Goal: Task Accomplishment & Management: Use online tool/utility

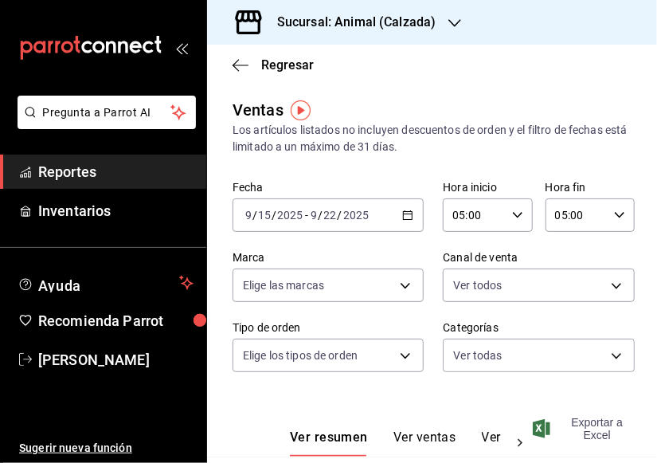
click at [597, 425] on font "Exportar a Excel" at bounding box center [597, 428] width 68 height 25
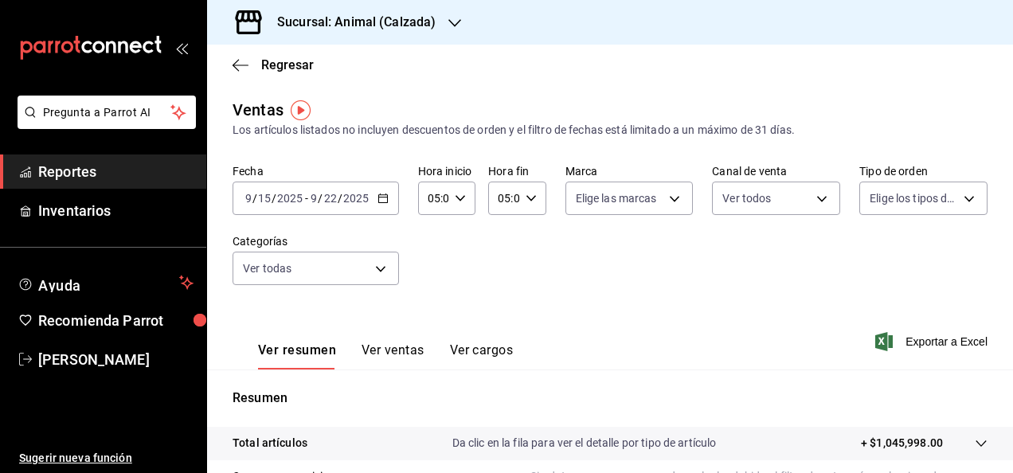
click at [545, 279] on div "Fecha [DATE] [DATE] - [DATE] [DATE] Hora inicio 05:00 Hora inicio Hora fin 05:0…" at bounding box center [610, 234] width 755 height 140
click at [387, 202] on icon "button" at bounding box center [383, 198] width 11 height 11
click at [714, 301] on div "Fecha [DATE] [DATE] - [DATE] [DATE] Hora inicio 05:00 Hora inicio Hora fin 05:0…" at bounding box center [610, 234] width 755 height 140
click at [667, 207] on body "Pregunta a Parrot AI Reportes Inventarios Ayuda Recomienda Parrot [PERSON_NAME]…" at bounding box center [506, 236] width 1013 height 473
click at [578, 314] on input "checkbox" at bounding box center [578, 314] width 14 height 14
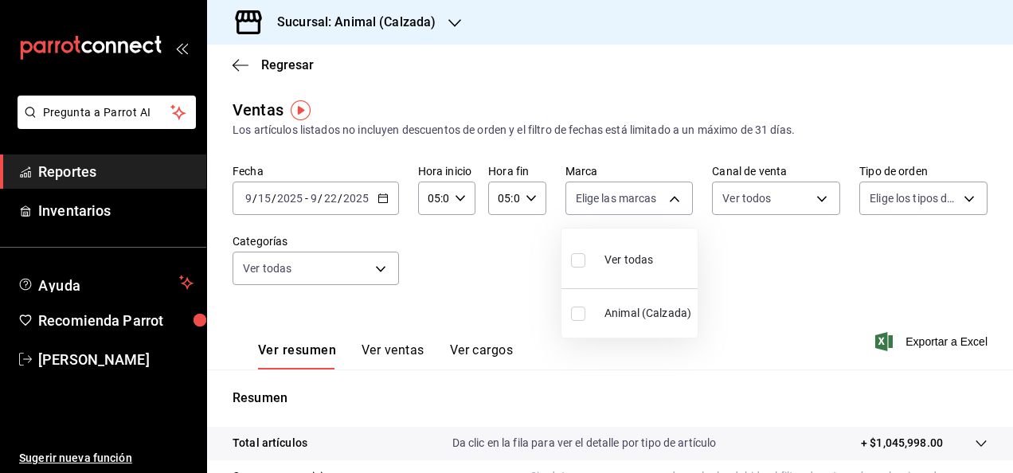
checkbox input "true"
type input "e26472f3-9262-489d-bcba-4c6b034529c7"
checkbox input "true"
click at [819, 201] on div at bounding box center [506, 236] width 1013 height 473
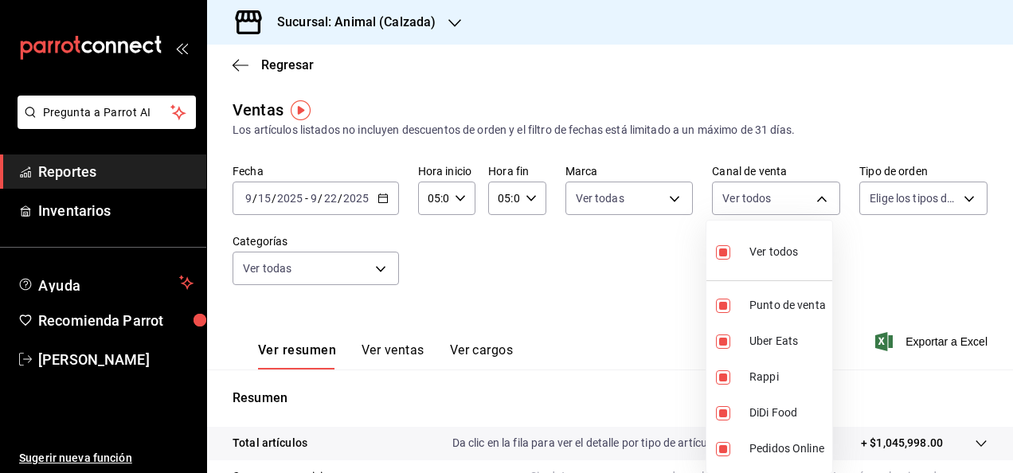
click at [819, 201] on body "Pregunta a Parrot AI Reportes Inventarios Ayuda Recomienda Parrot [PERSON_NAME]…" at bounding box center [506, 236] width 1013 height 473
click at [957, 197] on div at bounding box center [506, 236] width 1013 height 473
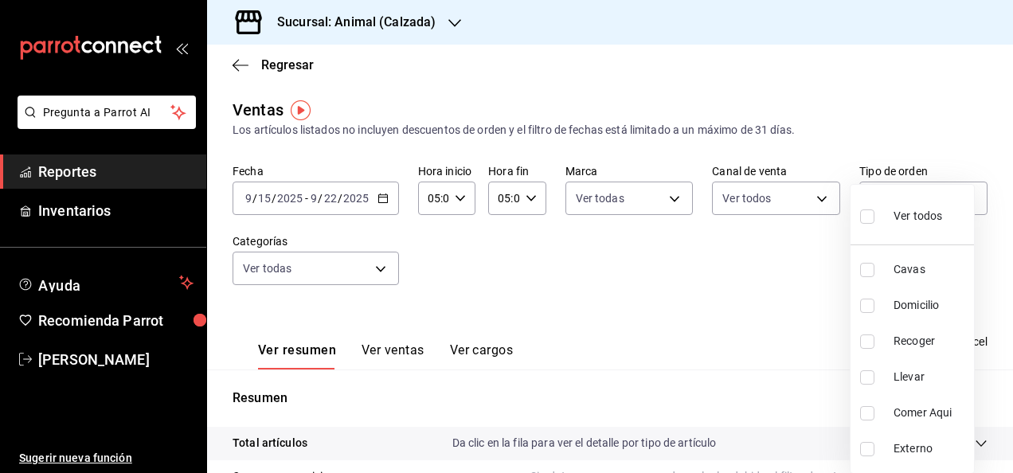
click at [957, 197] on body "Pregunta a Parrot AI Reportes Inventarios Ayuda Recomienda Parrot [PERSON_NAME]…" at bounding box center [506, 236] width 1013 height 473
click at [871, 209] on input "checkbox" at bounding box center [867, 216] width 14 height 14
checkbox input "true"
type input "588630d3-b511-4bba-a729-32472510037f,54b7ae00-ca47-4ec1-b7ff-55842c0a2b62,92293…"
checkbox input "true"
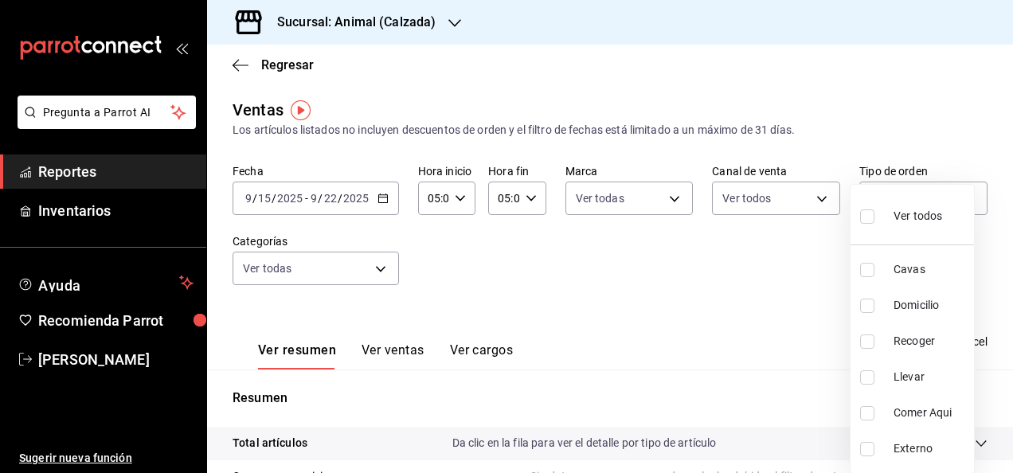
checkbox input "true"
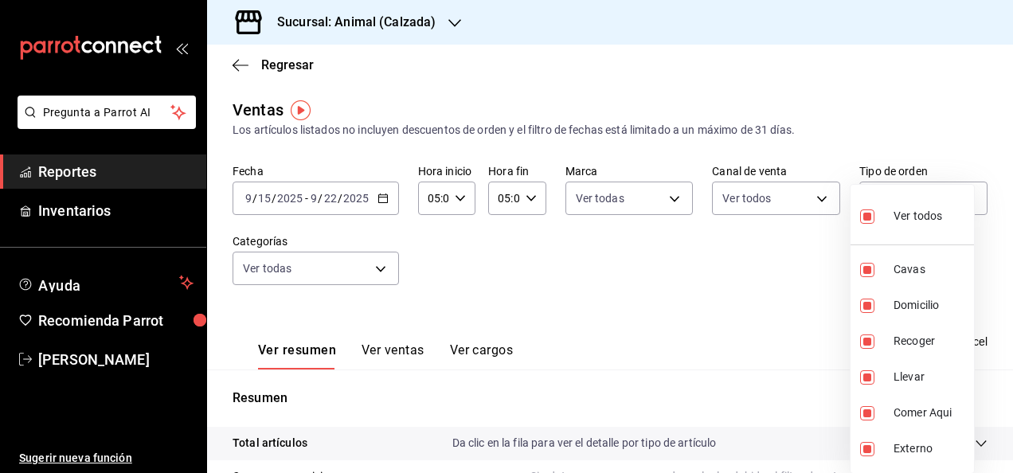
click at [384, 271] on div at bounding box center [506, 236] width 1013 height 473
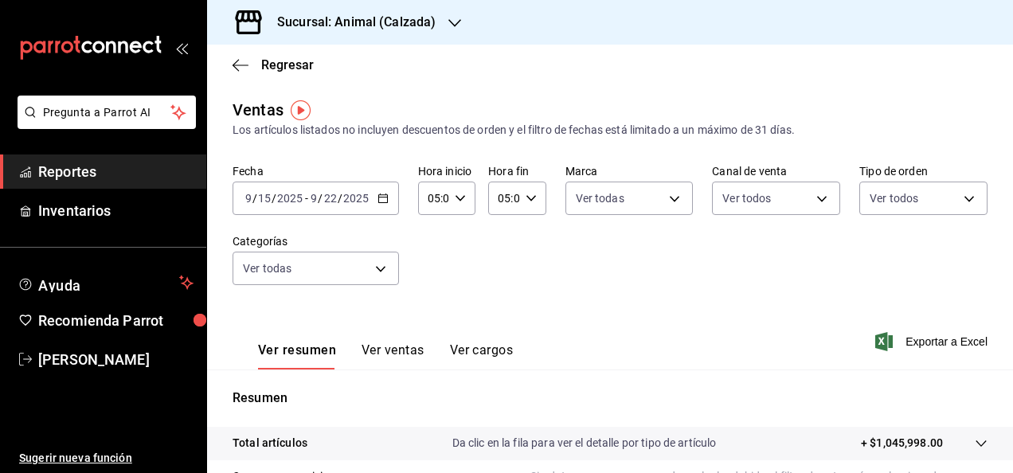
click at [384, 271] on body "Pregunta a Parrot AI Reportes Inventarios Ayuda Recomienda Parrot [PERSON_NAME]…" at bounding box center [506, 236] width 1013 height 473
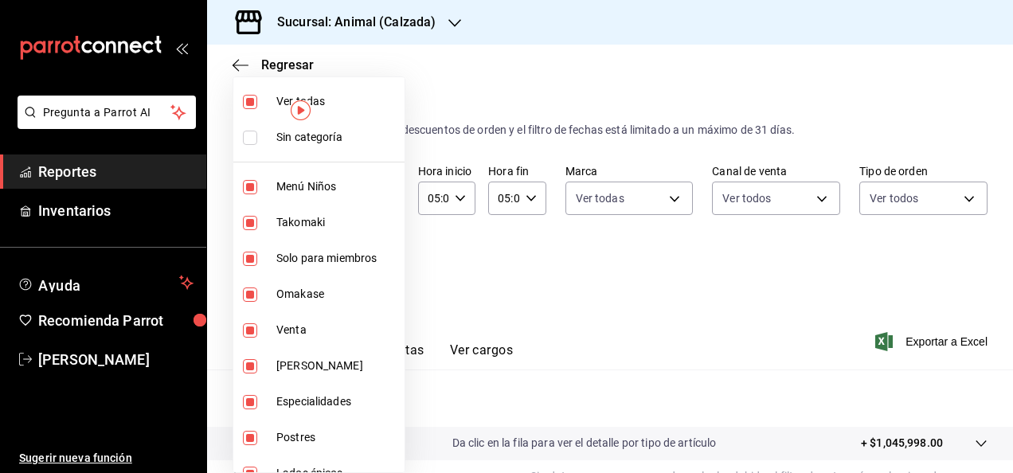
click at [627, 264] on div at bounding box center [506, 236] width 1013 height 473
click at [386, 274] on body "Pregunta a Parrot AI Reportes Inventarios Ayuda Recomienda Parrot [PERSON_NAME]…" at bounding box center [506, 236] width 1013 height 473
click at [245, 141] on input "checkbox" at bounding box center [250, 138] width 14 height 14
checkbox input "true"
drag, startPoint x: 1002, startPoint y: 205, endPoint x: 1012, endPoint y: 361, distance: 155.7
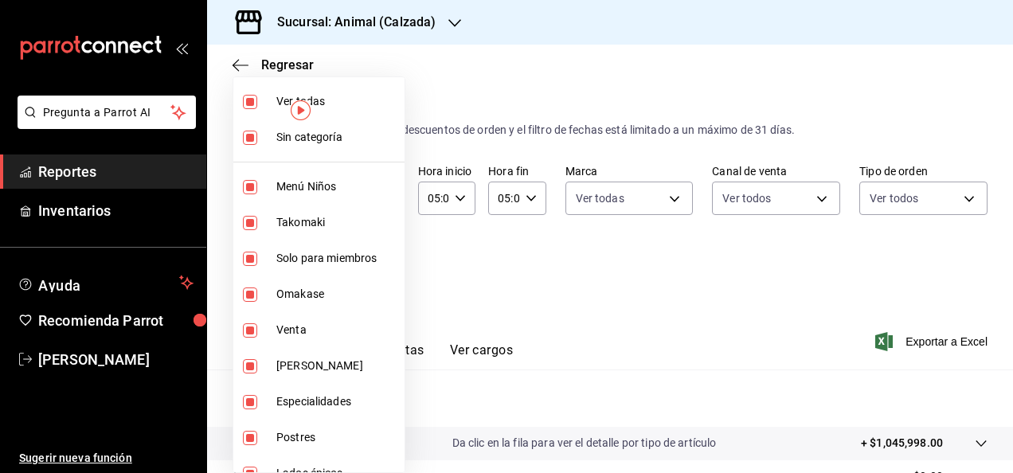
click at [1012, 361] on html "Pregunta a Parrot AI Reportes Inventarios Ayuda Recomienda Parrot [PERSON_NAME]…" at bounding box center [506, 236] width 1013 height 473
click at [896, 288] on div at bounding box center [506, 236] width 1013 height 473
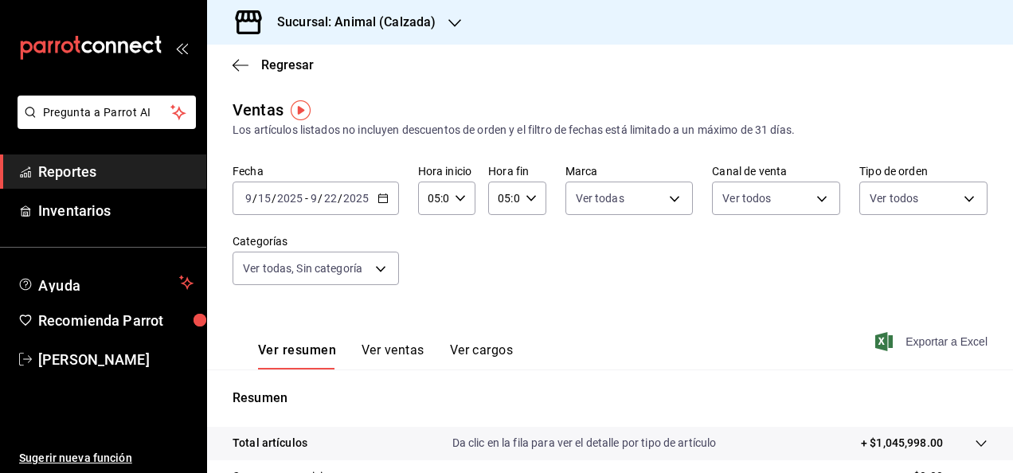
click at [935, 341] on font "Exportar a Excel" at bounding box center [947, 341] width 82 height 13
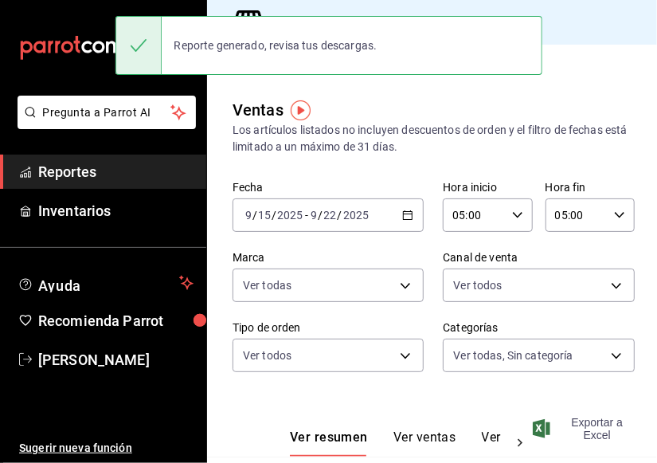
click at [575, 425] on font "Exportar a Excel" at bounding box center [597, 428] width 68 height 25
